Goal: Task Accomplishment & Management: Manage account settings

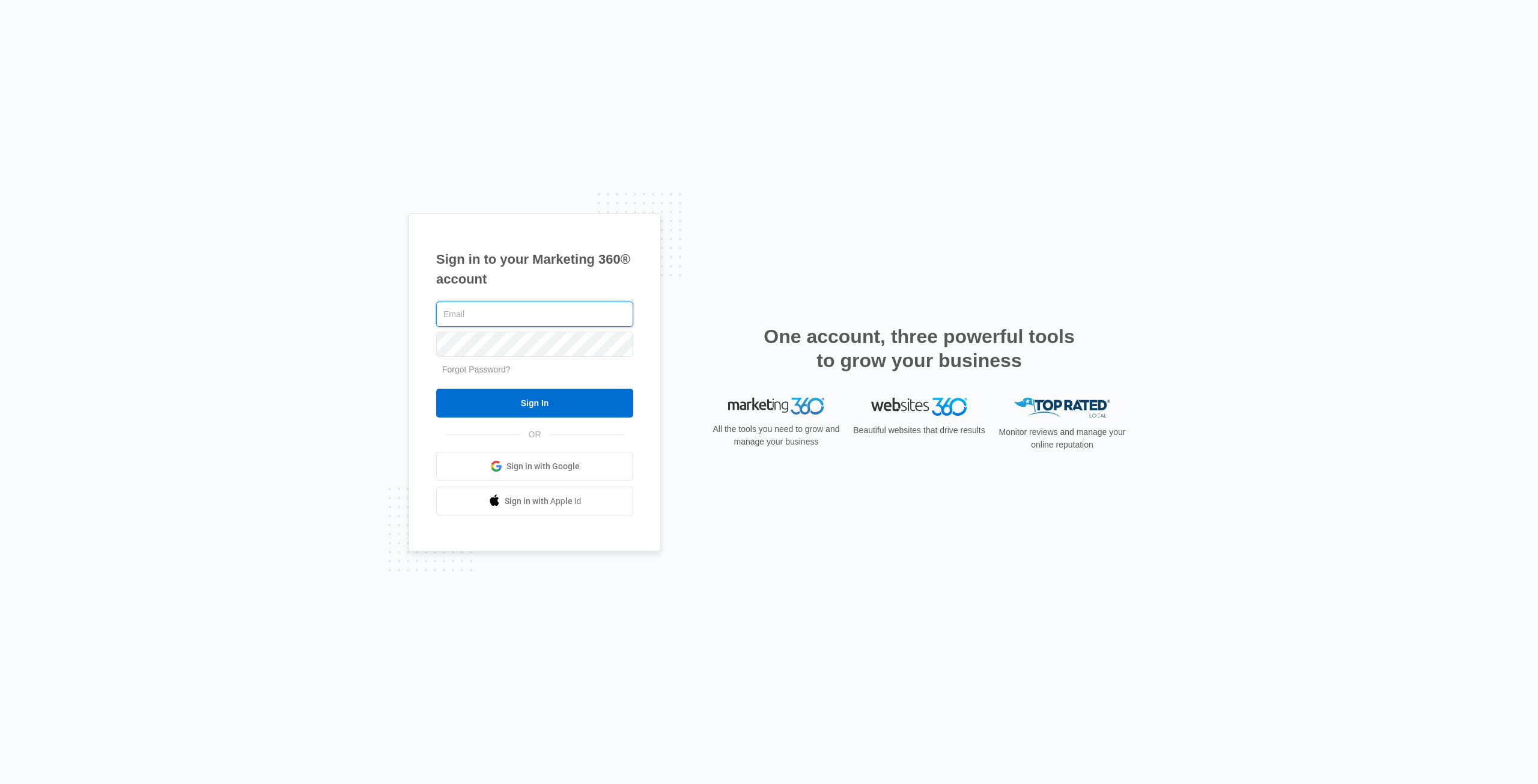
type input "[EMAIL_ADDRESS][DOMAIN_NAME]"
click at [587, 400] on input "Sign In" at bounding box center [535, 402] width 197 height 29
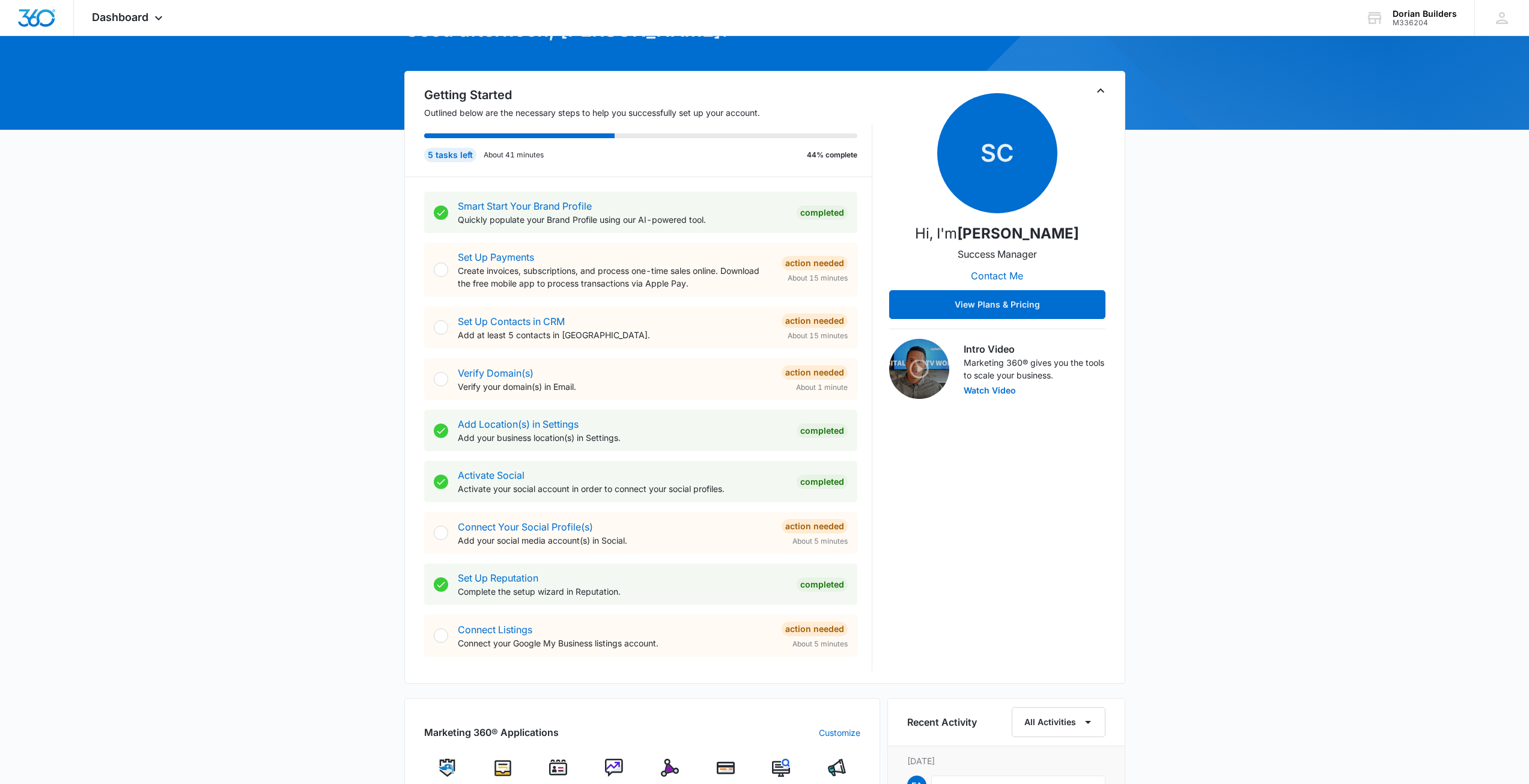
scroll to position [120, 0]
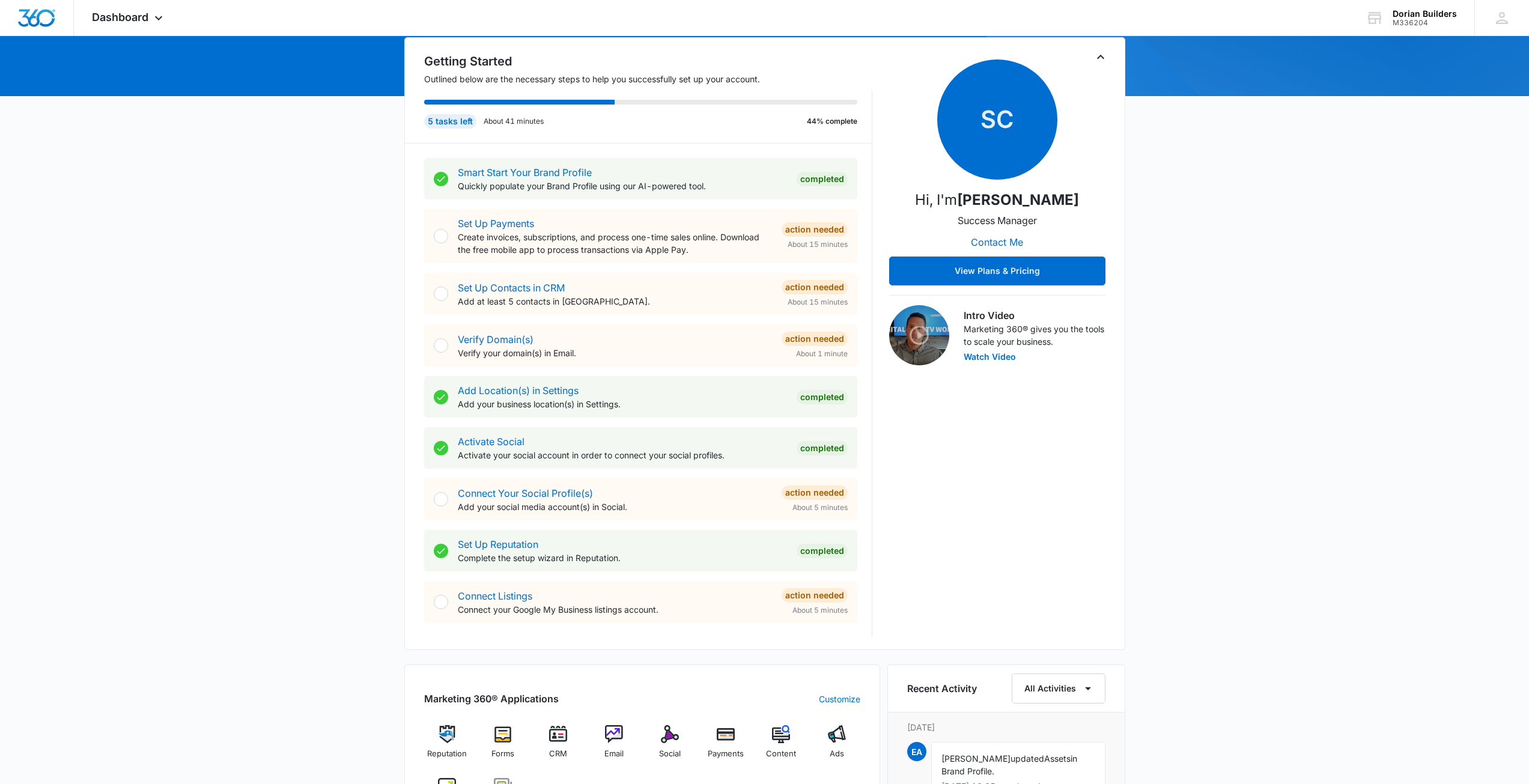
click at [444, 498] on div at bounding box center [440, 499] width 14 height 14
click at [774, 501] on div "Connect Your Social Profile(s) Add your social media account(s) in Social. Acti…" at bounding box center [652, 499] width 390 height 27
click at [482, 499] on link "Connect Your Social Profile(s)" at bounding box center [525, 493] width 135 height 12
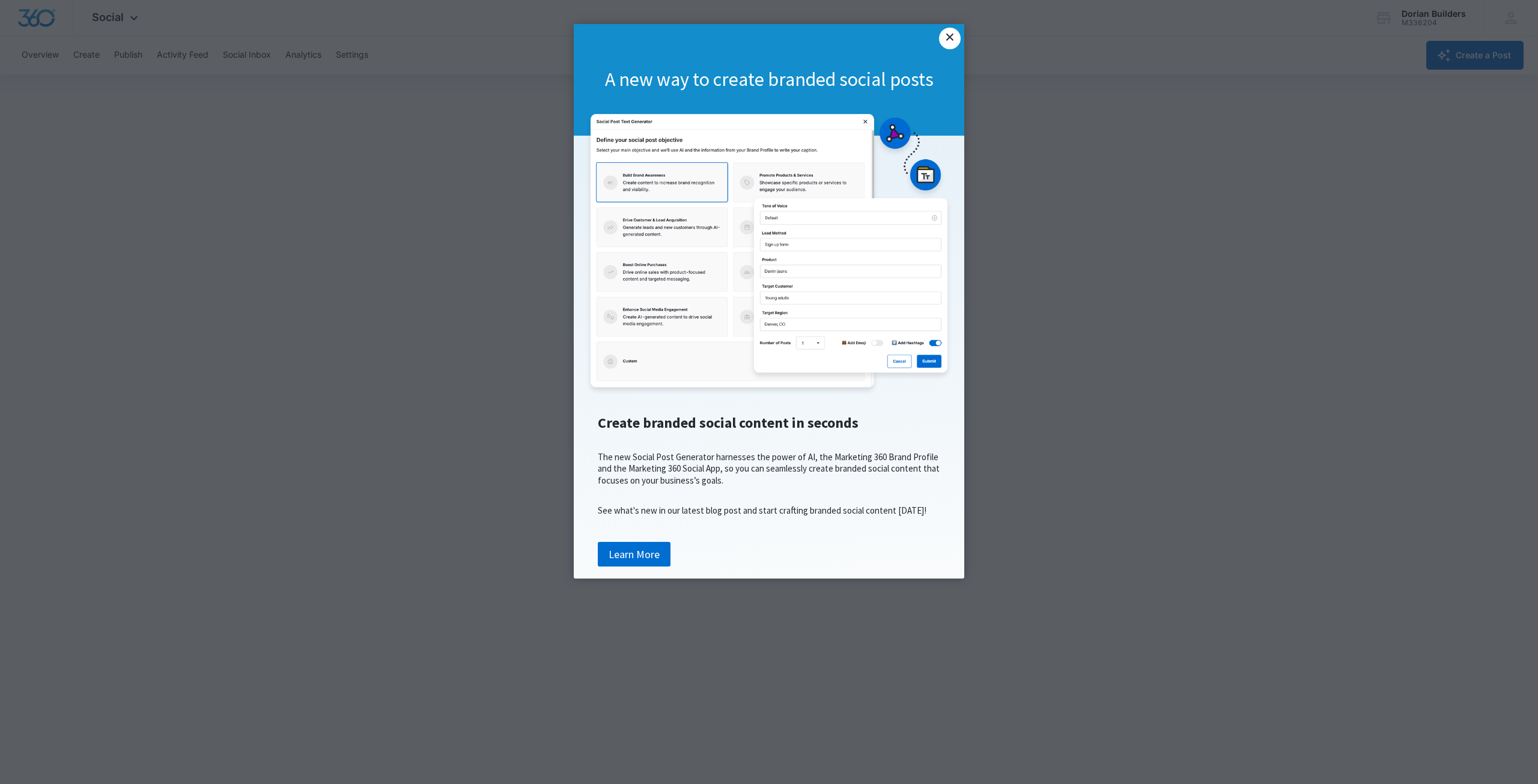
click at [947, 35] on link "×" at bounding box center [949, 38] width 21 height 21
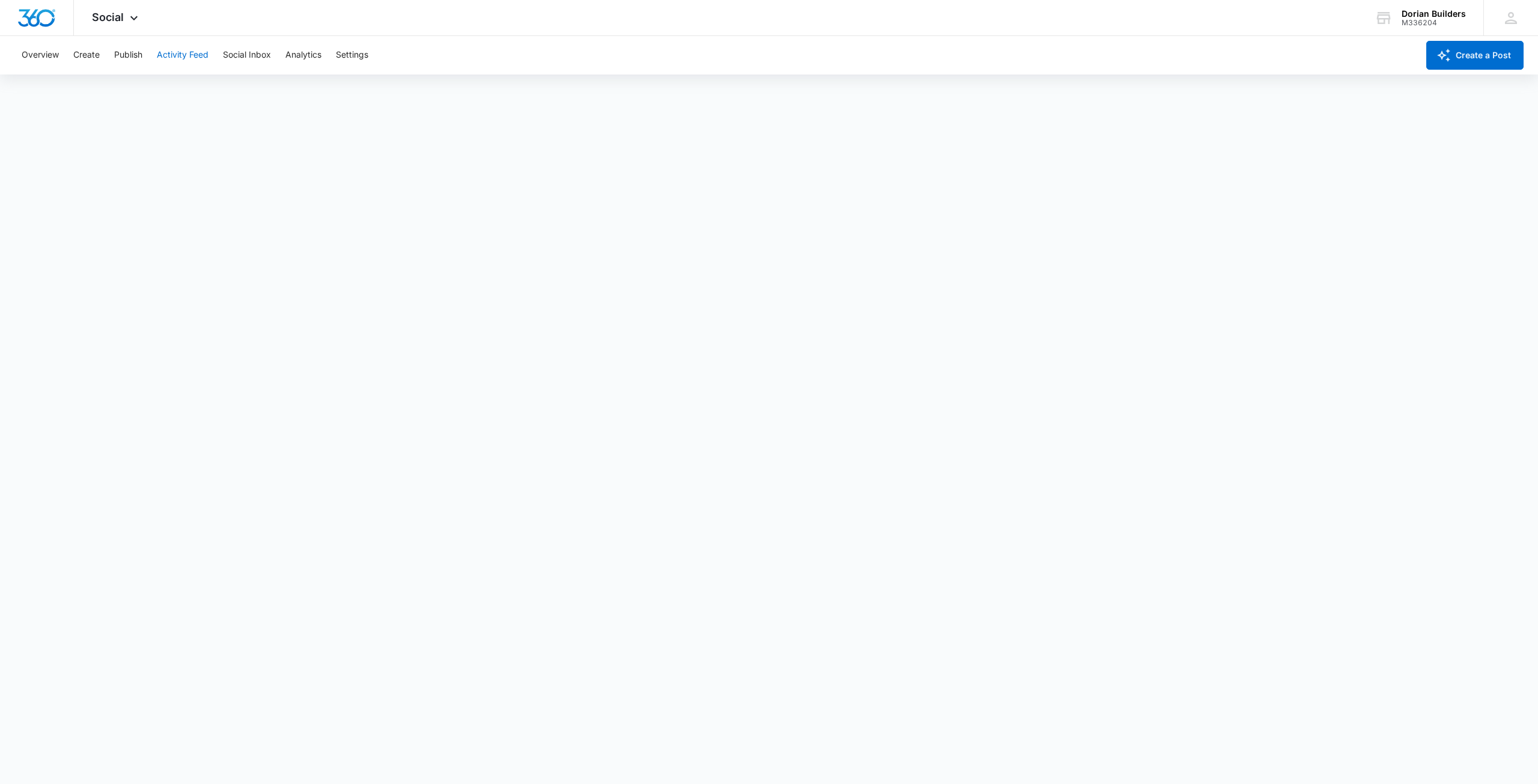
click at [173, 55] on button "Activity Feed" at bounding box center [183, 55] width 52 height 38
click at [52, 53] on button "Overview" at bounding box center [40, 55] width 37 height 38
click at [357, 51] on button "Settings" at bounding box center [352, 55] width 33 height 38
